Goal: Information Seeking & Learning: Learn about a topic

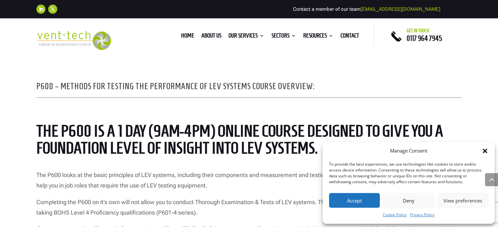
scroll to position [491, 0]
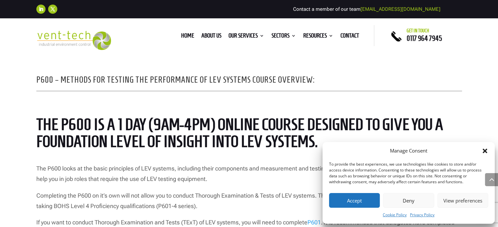
click at [482, 153] on icon "Close dialog" at bounding box center [484, 151] width 7 height 7
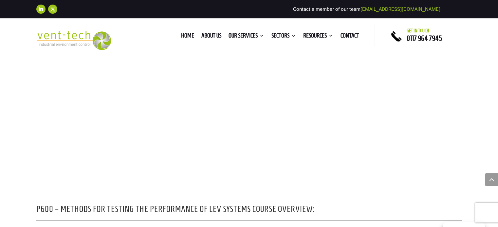
scroll to position [360, 0]
click at [0, 111] on div at bounding box center [249, 107] width 498 height 100
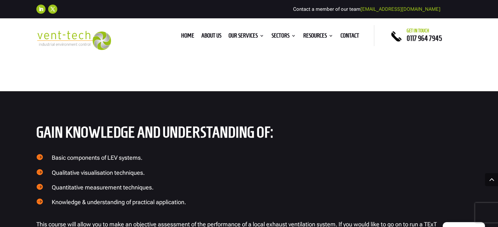
scroll to position [851, 0]
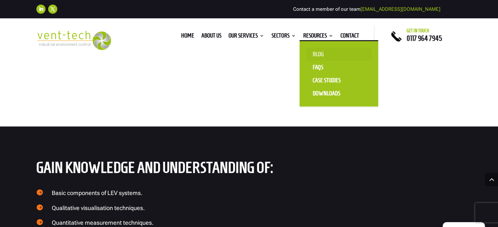
click at [319, 52] on link "Blog" at bounding box center [338, 54] width 65 height 13
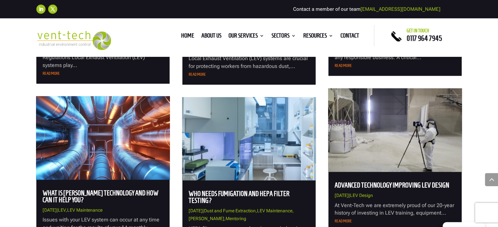
scroll to position [785, 0]
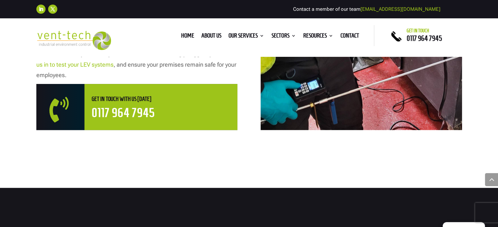
scroll to position [458, 0]
